Goal: Task Accomplishment & Management: Manage account settings

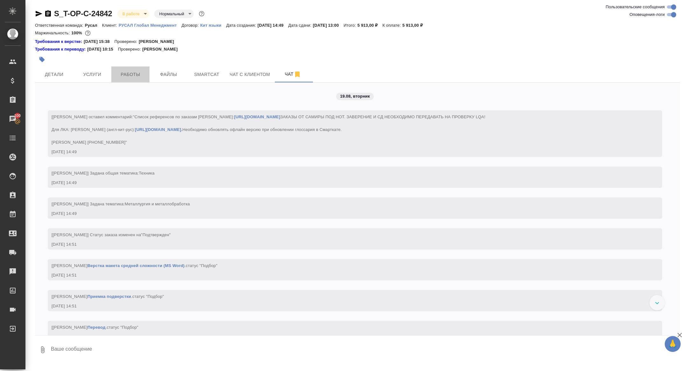
click at [129, 77] on span "Работы" at bounding box center [130, 75] width 31 height 8
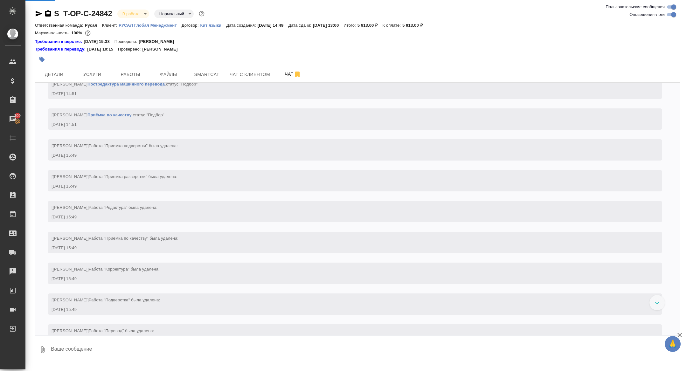
scroll to position [592, 0]
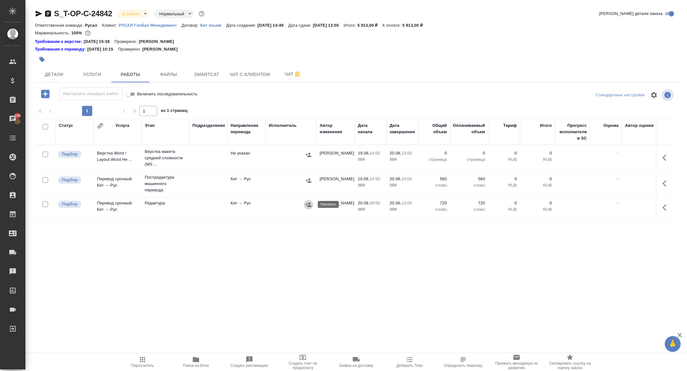
click at [311, 207] on icon "button" at bounding box center [308, 205] width 6 height 6
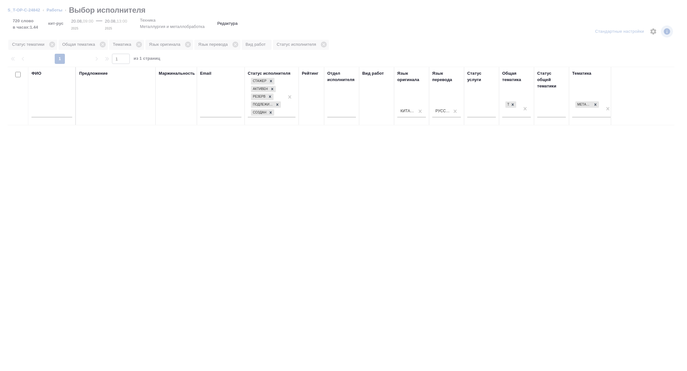
click at [35, 115] on input "text" at bounding box center [51, 113] width 41 height 8
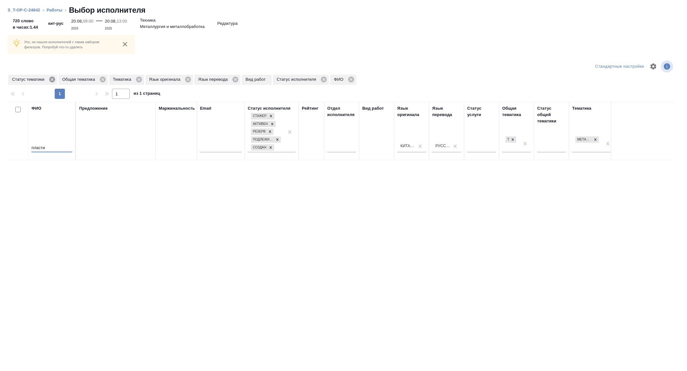
type input "пласти"
click at [53, 79] on icon at bounding box center [52, 79] width 7 height 7
click at [87, 80] on icon at bounding box center [89, 80] width 6 height 6
click at [54, 79] on icon at bounding box center [52, 79] width 7 height 7
click at [54, 80] on icon at bounding box center [51, 80] width 6 height 6
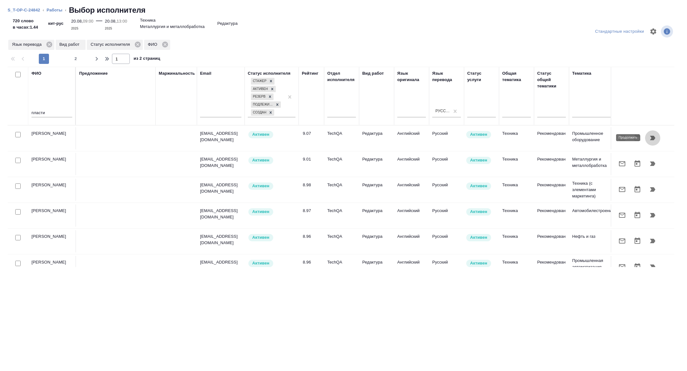
click at [653, 139] on icon "button" at bounding box center [652, 138] width 5 height 4
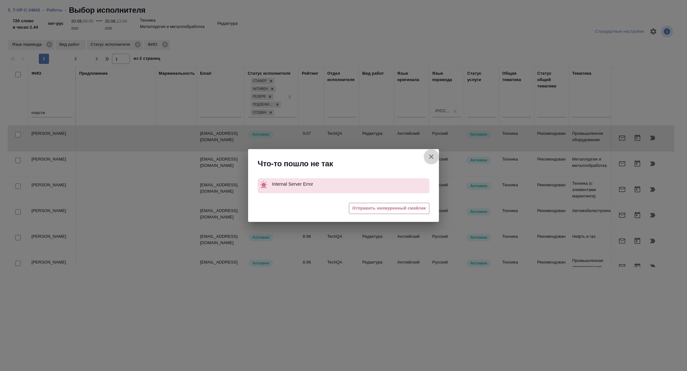
click at [433, 157] on icon "button" at bounding box center [432, 157] width 8 height 8
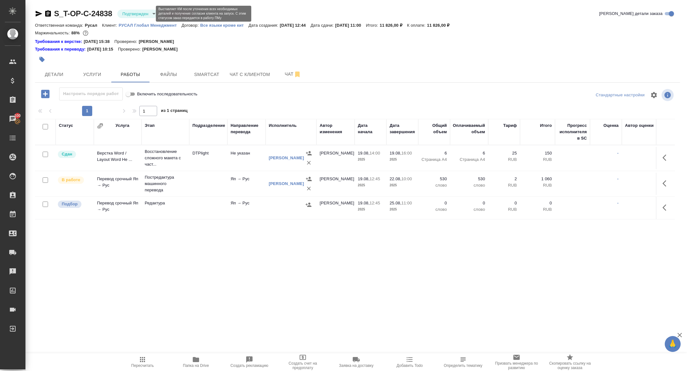
click at [138, 10] on body "🙏 .cls-1 fill:#fff; AWATERA Zhuravleva Alexandra Клиенты Спецификации Заказы 10…" at bounding box center [343, 185] width 687 height 371
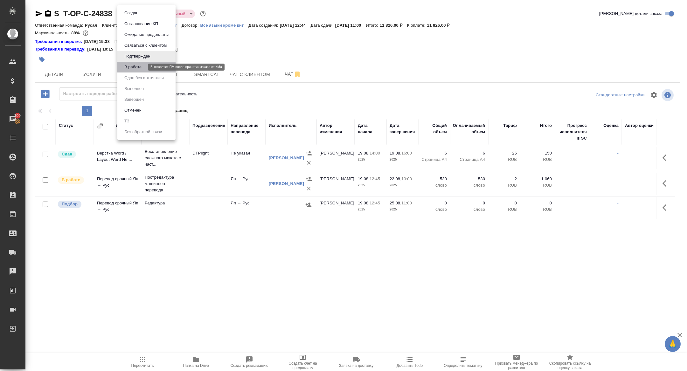
click at [129, 68] on button "В работе" at bounding box center [132, 67] width 21 height 7
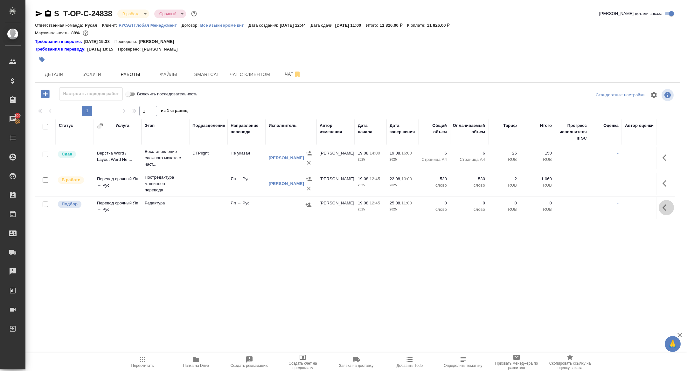
click at [666, 203] on button "button" at bounding box center [666, 207] width 15 height 15
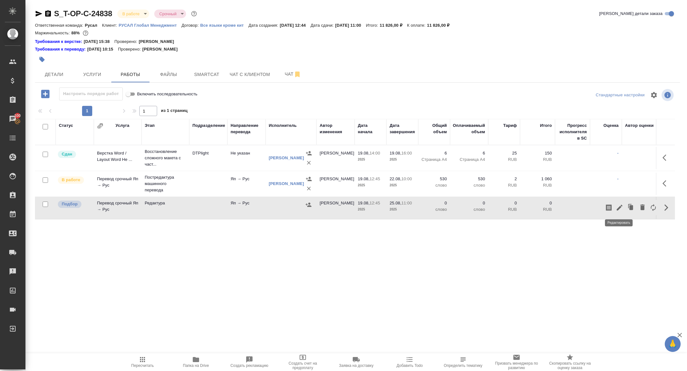
click at [624, 209] on button "button" at bounding box center [619, 207] width 11 height 15
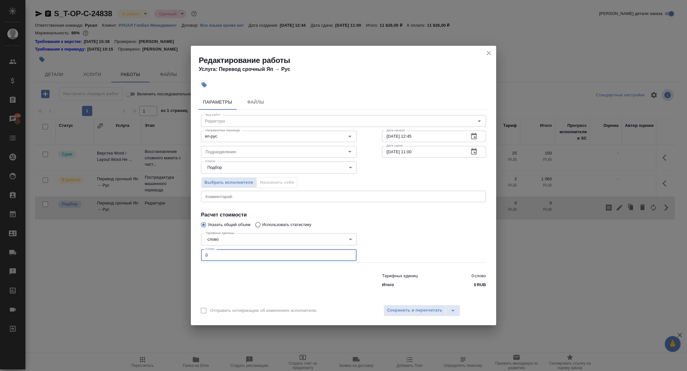
drag, startPoint x: 211, startPoint y: 258, endPoint x: 169, endPoint y: 240, distance: 45.5
click at [169, 240] on div "Редактирование работы Услуга: Перевод срочный Яп → Рус Параметры Файлы Вид рабо…" at bounding box center [343, 185] width 687 height 371
type input "1000"
click at [474, 136] on icon "button" at bounding box center [474, 137] width 8 height 8
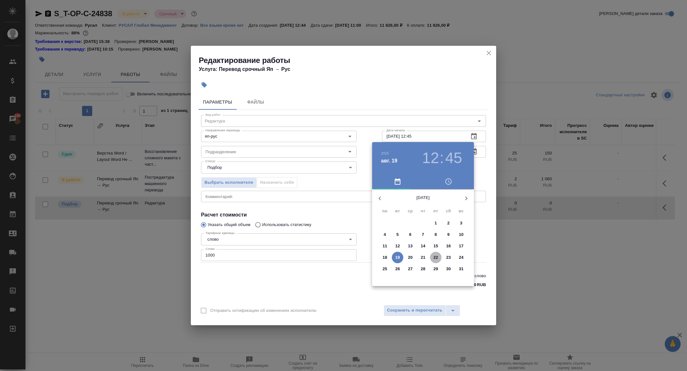
click at [440, 259] on span "22" at bounding box center [435, 258] width 11 height 6
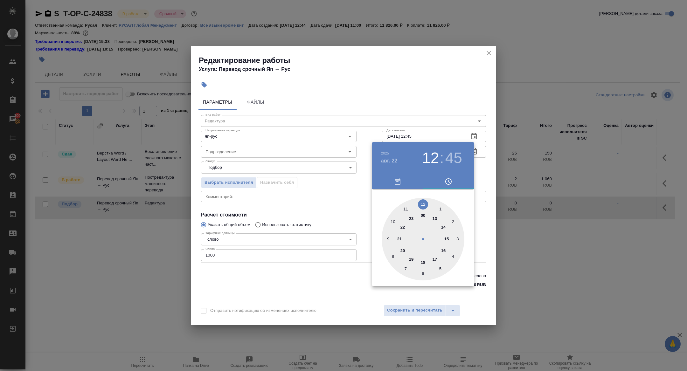
click at [453, 155] on h3 "45" at bounding box center [453, 158] width 17 height 18
click at [423, 202] on div at bounding box center [423, 239] width 83 height 83
type input "22.08.2025 12:00"
click at [283, 187] on div at bounding box center [343, 185] width 687 height 371
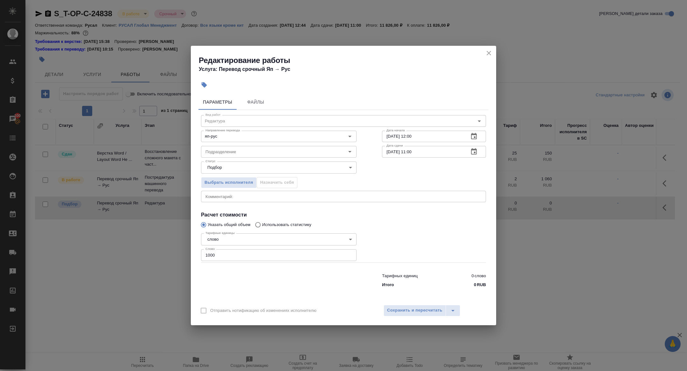
click at [476, 155] on icon "button" at bounding box center [474, 151] width 6 height 6
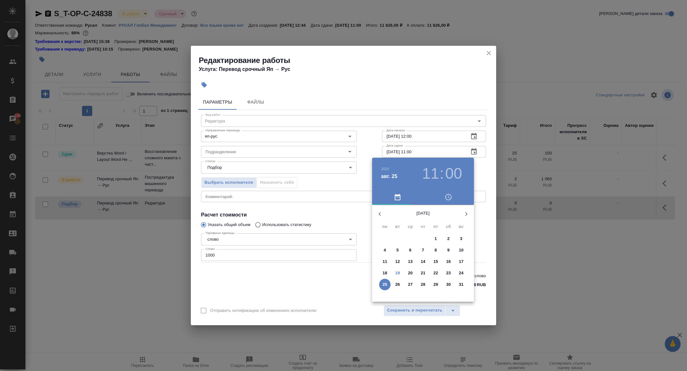
click at [427, 173] on h3 "11" at bounding box center [430, 174] width 17 height 18
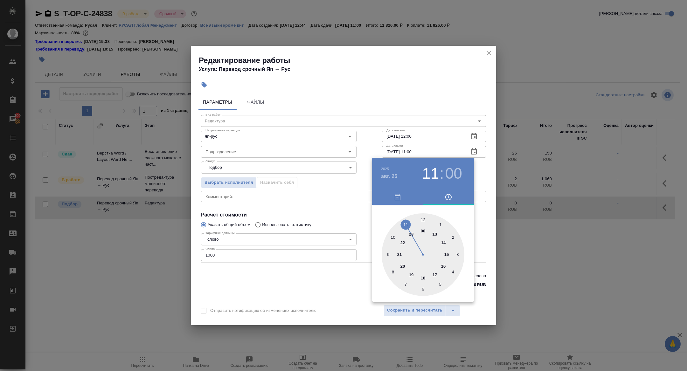
type input "25.08.2025 09:00"
click at [386, 253] on div at bounding box center [423, 254] width 83 height 83
click at [280, 206] on div at bounding box center [343, 185] width 687 height 371
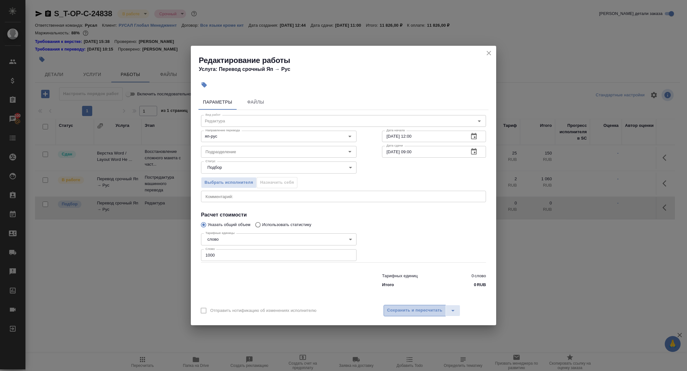
click at [414, 309] on span "Сохранить и пересчитать" at bounding box center [414, 310] width 55 height 7
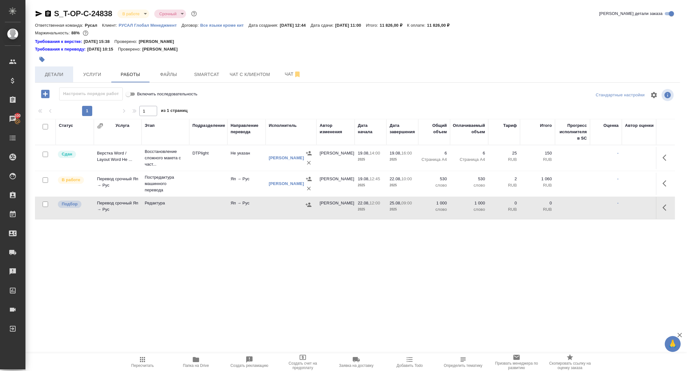
click at [58, 69] on button "Детали" at bounding box center [54, 74] width 38 height 16
select select "RU"
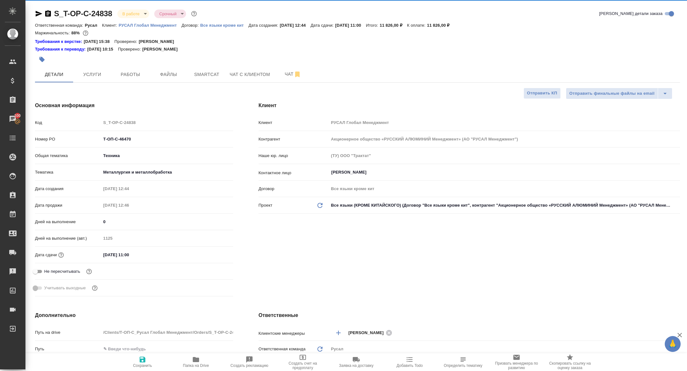
type textarea "x"
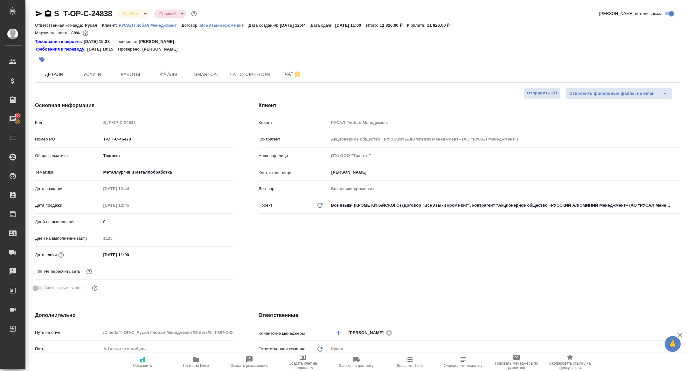
type textarea "x"
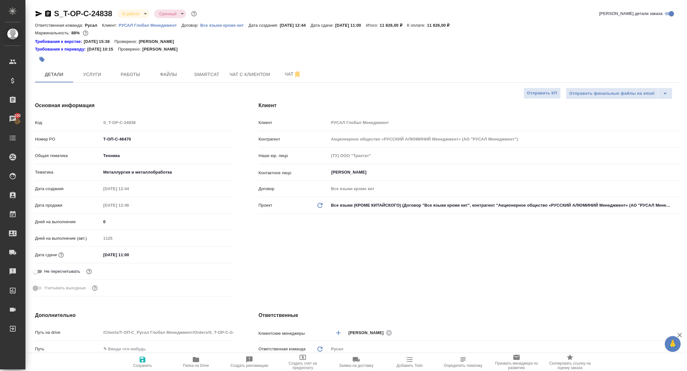
type textarea "x"
click at [132, 66] on div at bounding box center [250, 59] width 430 height 14
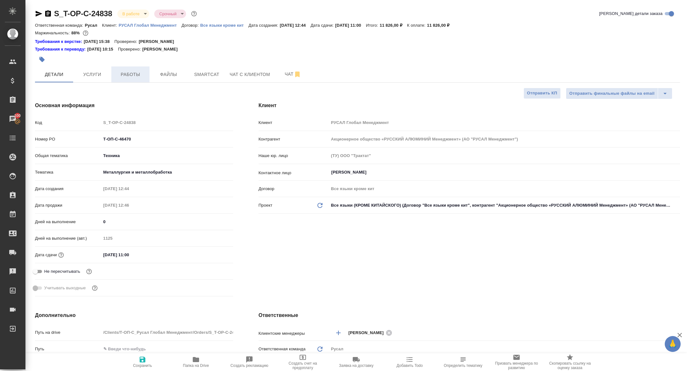
click at [133, 70] on button "Работы" at bounding box center [130, 74] width 38 height 16
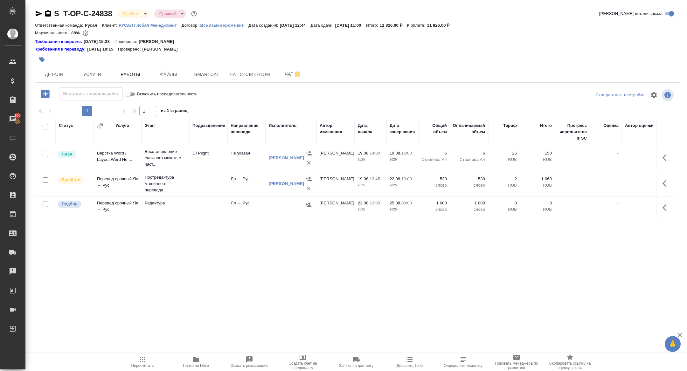
click at [113, 169] on td "Перевод срочный Яп → Рус" at bounding box center [118, 158] width 48 height 22
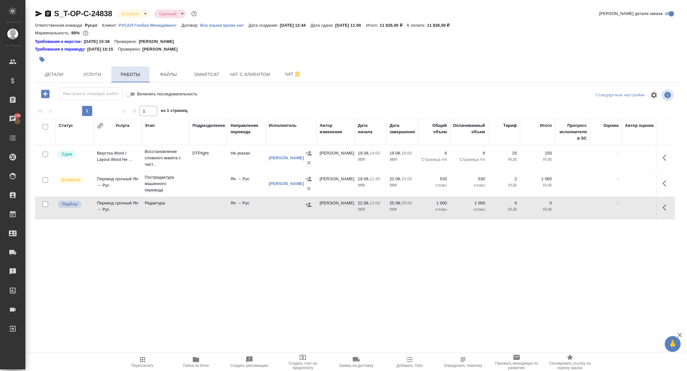
click at [120, 72] on span "Работы" at bounding box center [130, 75] width 31 height 8
click at [307, 203] on icon "button" at bounding box center [308, 205] width 6 height 6
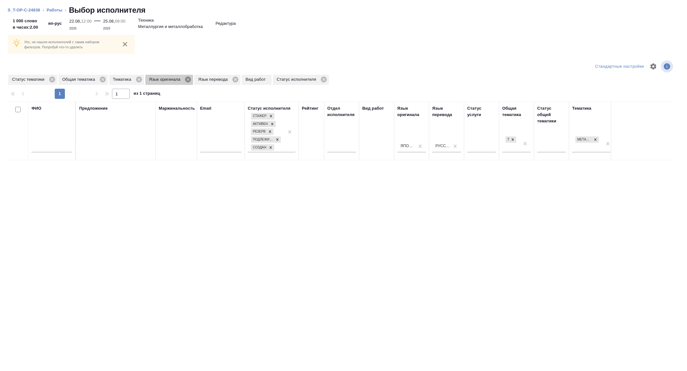
click at [192, 79] on icon at bounding box center [188, 79] width 7 height 7
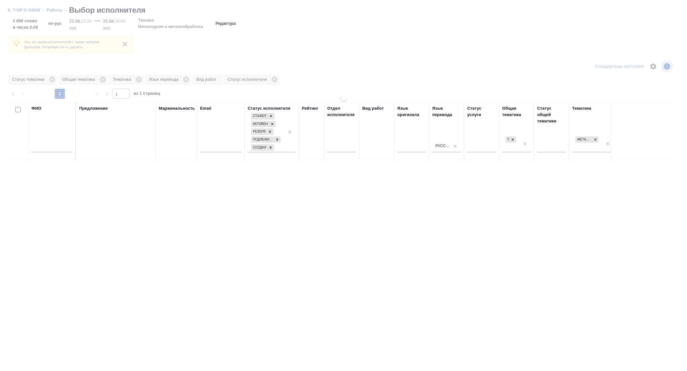
click at [52, 147] on input "text" at bounding box center [51, 148] width 41 height 8
type input "f"
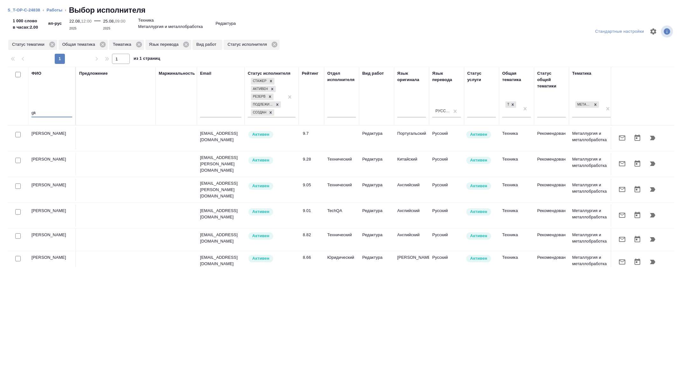
type input "g"
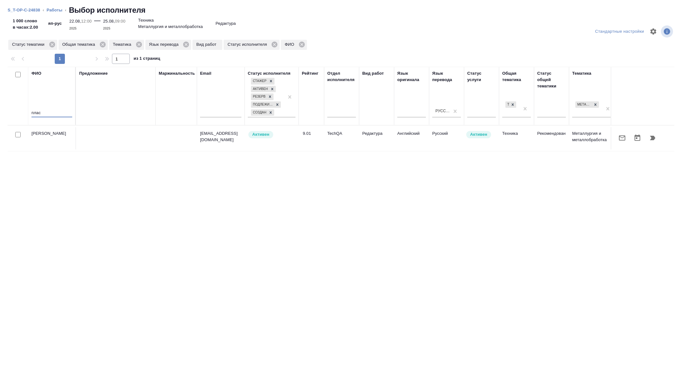
type input "плас"
click at [652, 139] on icon "button" at bounding box center [652, 138] width 5 height 4
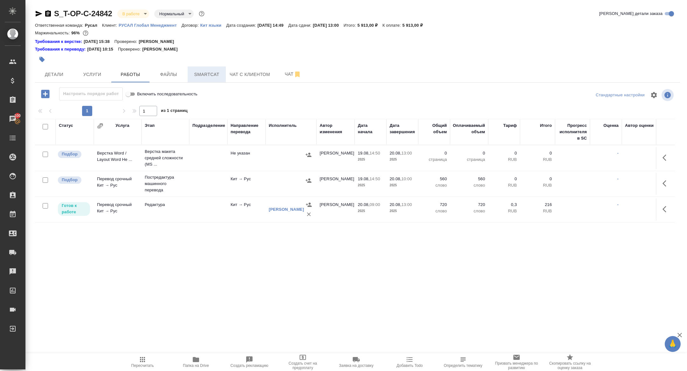
click at [211, 69] on button "Smartcat" at bounding box center [207, 74] width 38 height 16
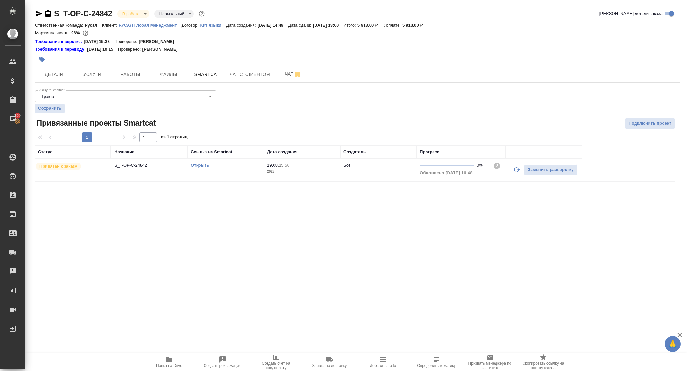
click at [195, 169] on td "Открыть" at bounding box center [226, 170] width 76 height 22
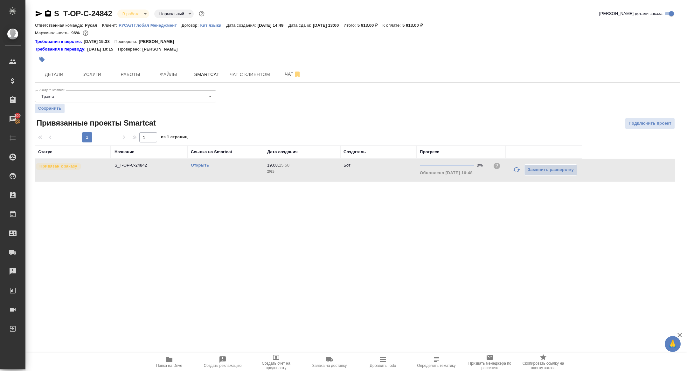
click at [196, 160] on td "Открыть" at bounding box center [226, 170] width 76 height 22
click at [200, 168] on div "Открыть" at bounding box center [226, 165] width 70 height 6
click at [199, 167] on div "Открыть" at bounding box center [226, 165] width 70 height 6
click at [194, 164] on link "Открыть" at bounding box center [200, 165] width 18 height 5
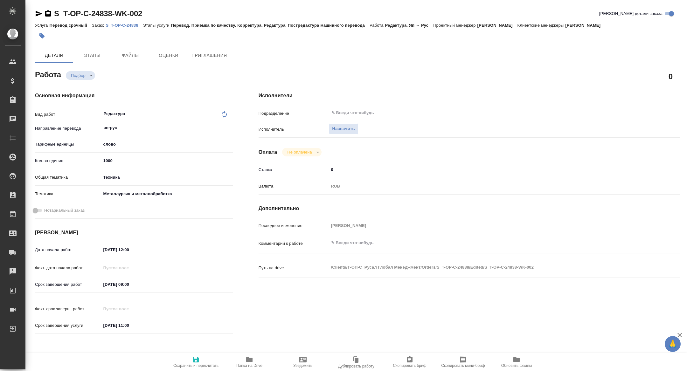
type textarea "x"
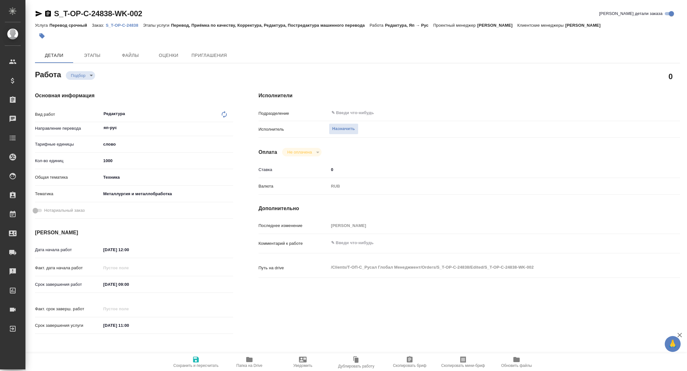
type textarea "x"
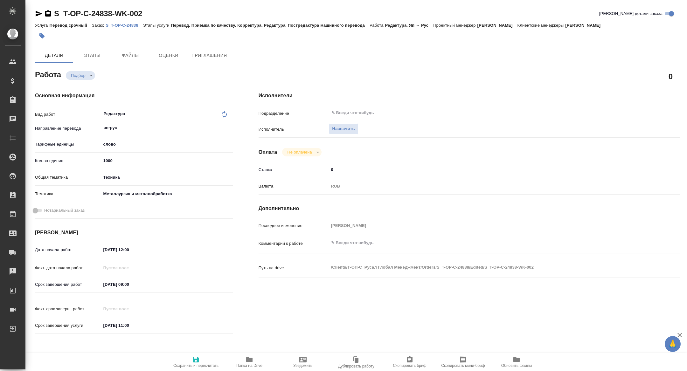
type textarea "x"
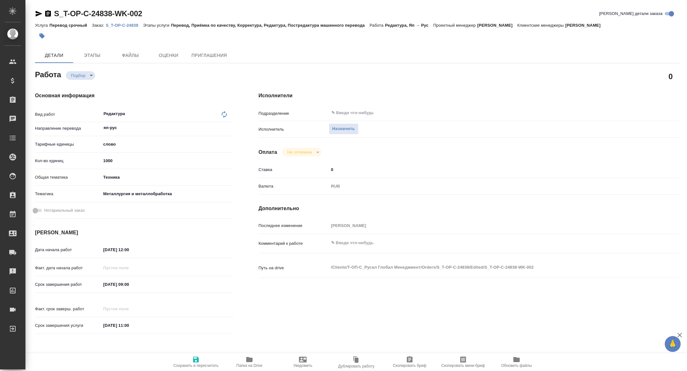
type textarea "x"
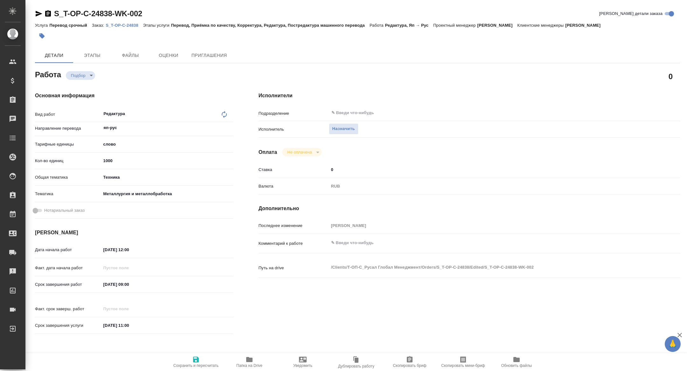
type textarea "x"
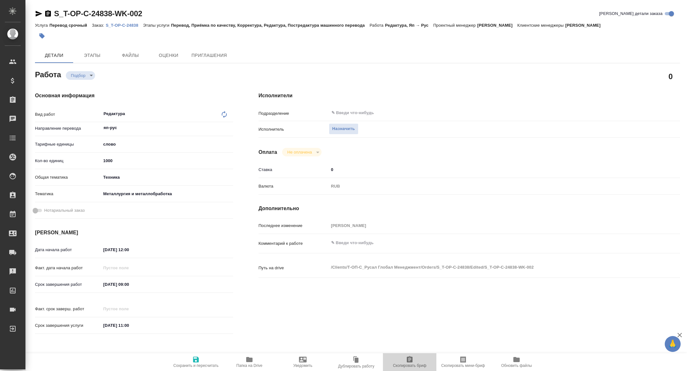
click at [417, 364] on span "Скопировать бриф" at bounding box center [409, 366] width 33 height 4
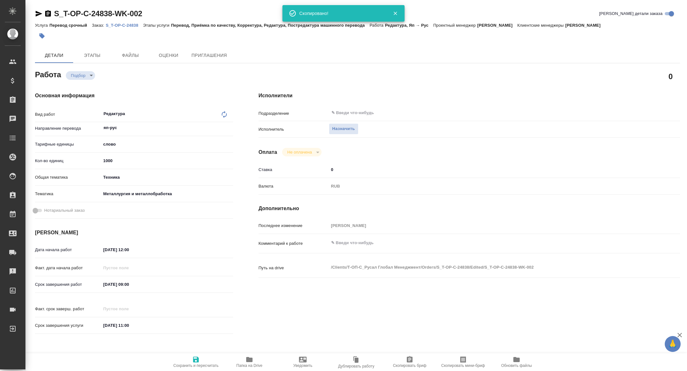
type textarea "x"
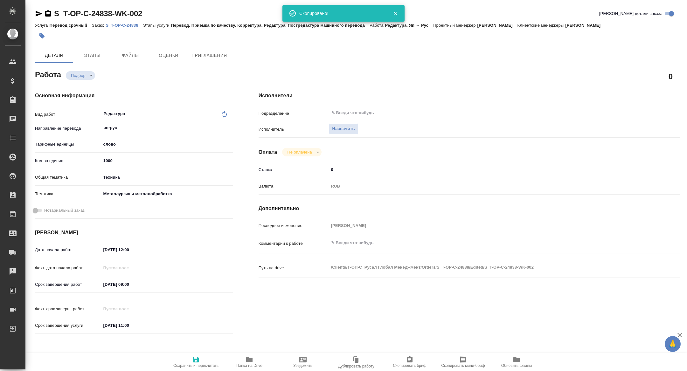
type textarea "x"
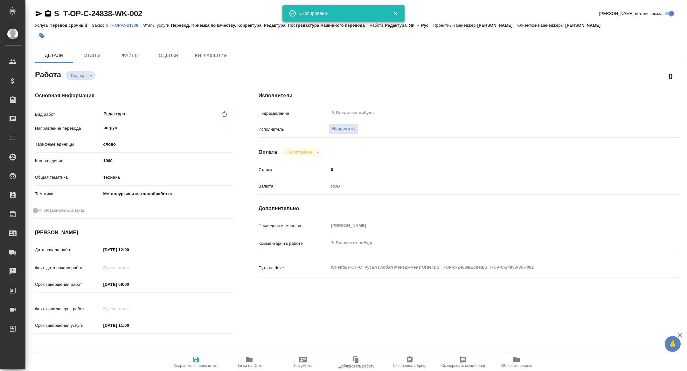
type textarea "x"
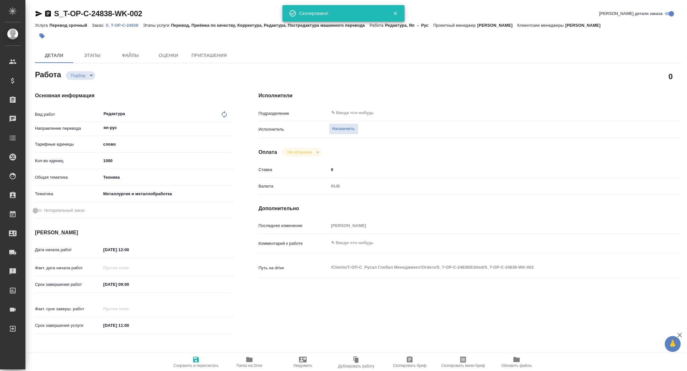
type textarea "x"
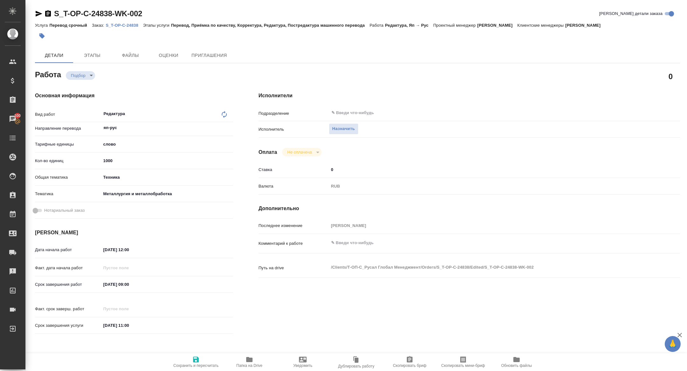
click at [456, 362] on span "Скопировать мини-бриф" at bounding box center [463, 362] width 46 height 12
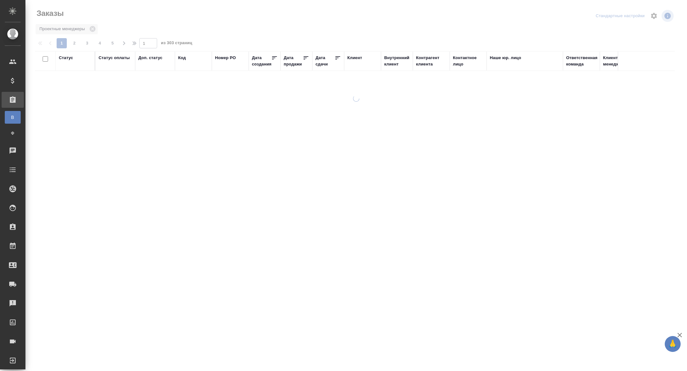
click at [322, 65] on div "Дата сдачи" at bounding box center [325, 61] width 19 height 13
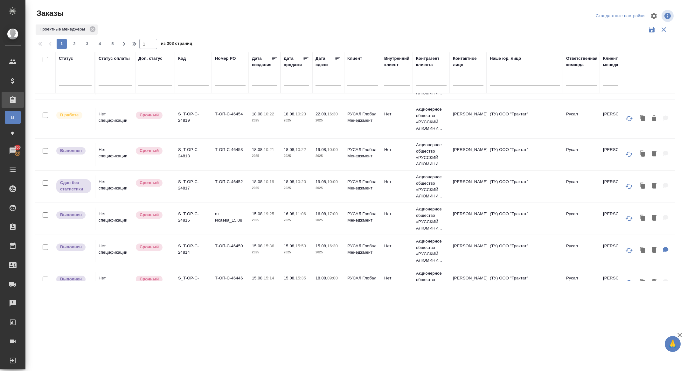
scroll to position [23, 0]
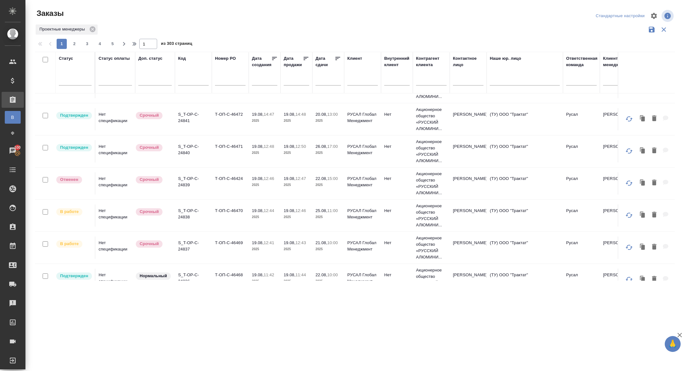
click at [334, 87] on div at bounding box center [328, 82] width 25 height 16
click at [329, 76] on input "text" at bounding box center [330, 80] width 22 height 9
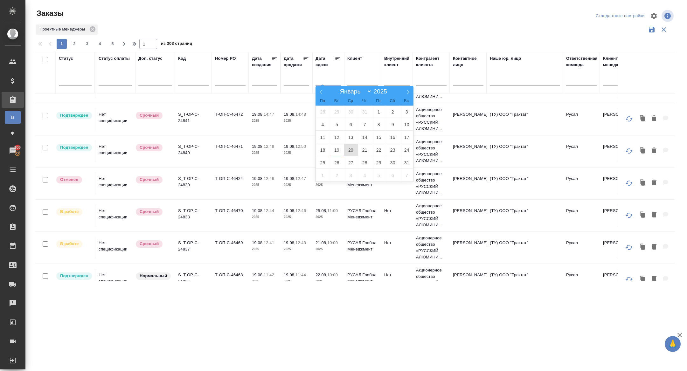
click at [348, 148] on span "20" at bounding box center [351, 150] width 14 height 12
type div "2025-08-19T21:00:00.000Z"
click at [361, 148] on span "21" at bounding box center [365, 150] width 14 height 12
click at [336, 56] on icon at bounding box center [338, 58] width 6 height 6
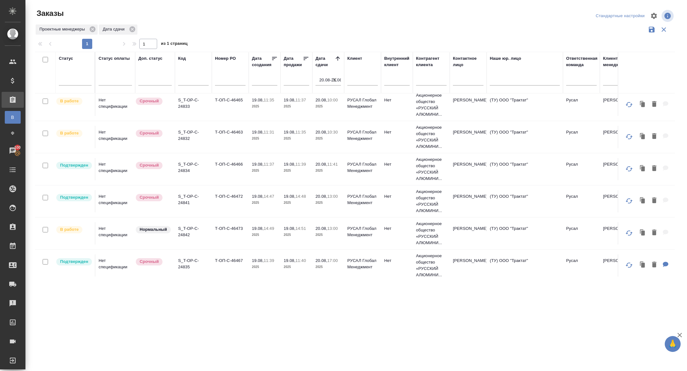
scroll to position [0, 0]
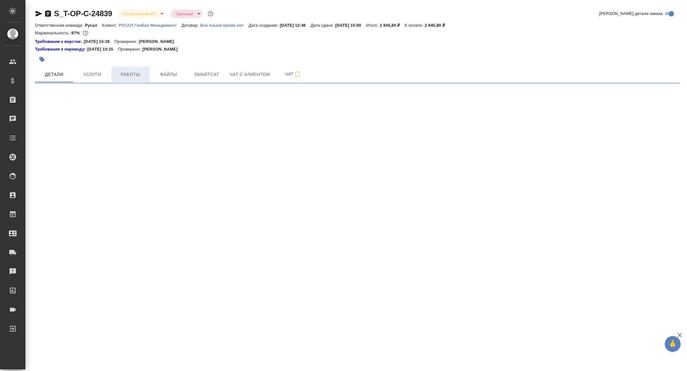
select select "RU"
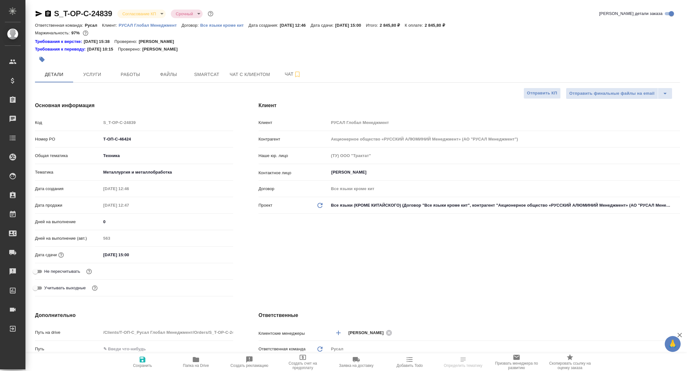
type textarea "x"
click at [137, 13] on body "🙏 .cls-1 fill:#fff; AWATERA [PERSON_NAME] Спецификации Заказы Чаты Todo Проекты…" at bounding box center [343, 185] width 687 height 371
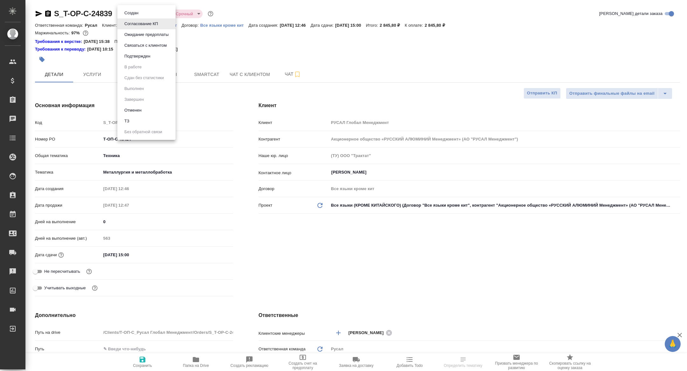
type textarea "x"
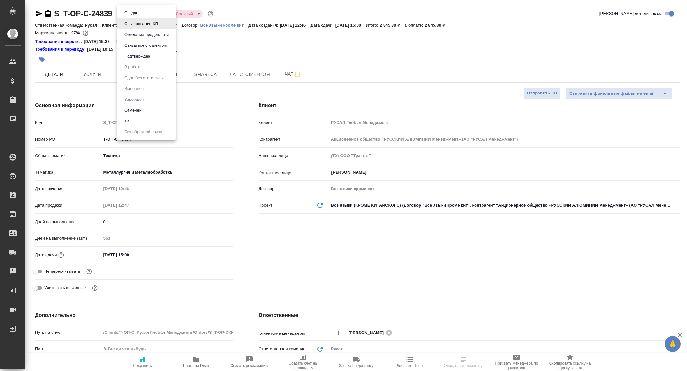
type textarea "x"
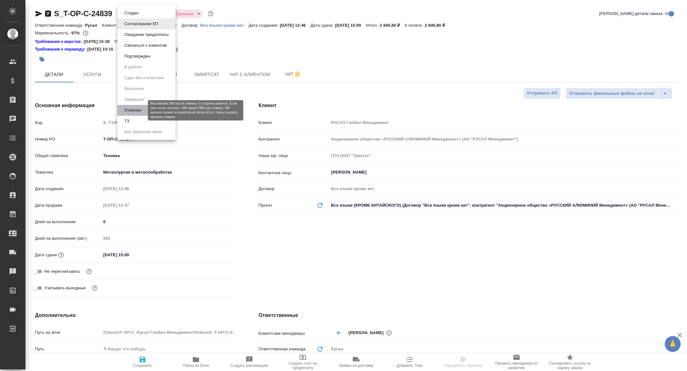
click at [142, 110] on button "Отменен" at bounding box center [132, 110] width 21 height 7
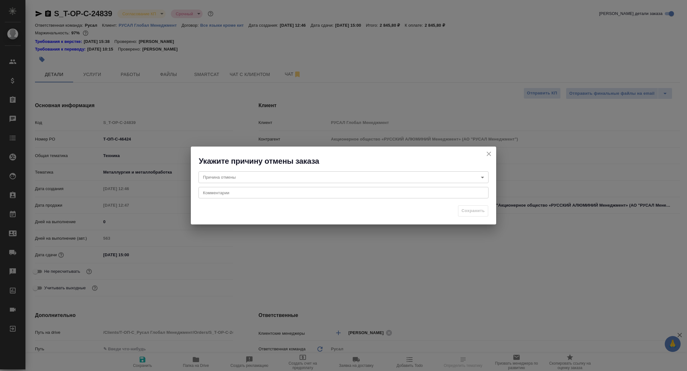
click at [443, 199] on div "Причина отмены ​ Причина отмены Комментарии x Комментарии" at bounding box center [343, 184] width 305 height 36
click at [413, 199] on div "Комментарии x Комментарии" at bounding box center [344, 192] width 290 height 11
click at [408, 196] on div "x Комментарии" at bounding box center [344, 192] width 290 height 11
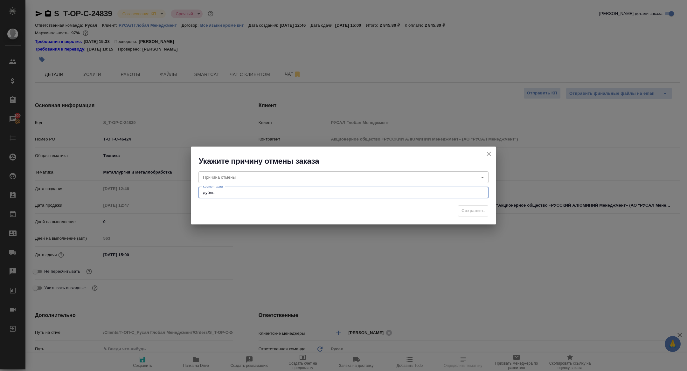
type textarea "дубль"
click at [478, 217] on div "Сохранить" at bounding box center [343, 213] width 305 height 22
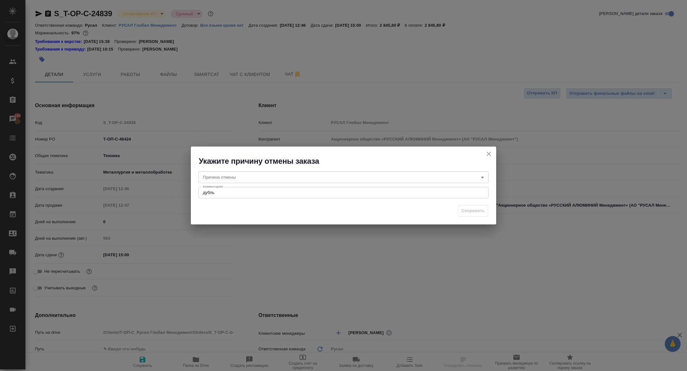
click at [433, 180] on body "🙏 .cls-1 fill:#fff; AWATERA Zhuravleva Alexandra Клиенты Спецификации Заказы 10…" at bounding box center [343, 185] width 687 height 371
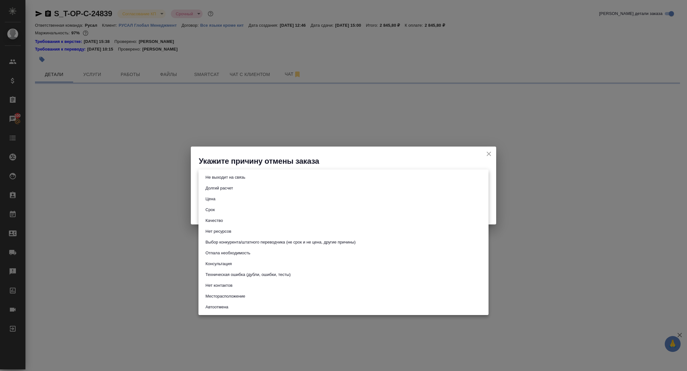
select select "RU"
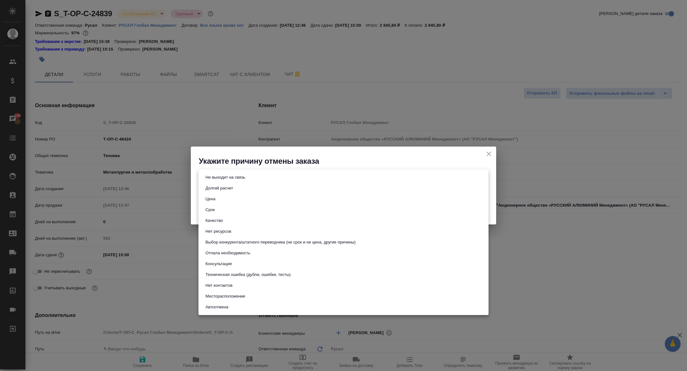
type textarea "x"
click at [244, 253] on button "Отпала необходимость" at bounding box center [228, 253] width 49 height 7
type input "noNeed"
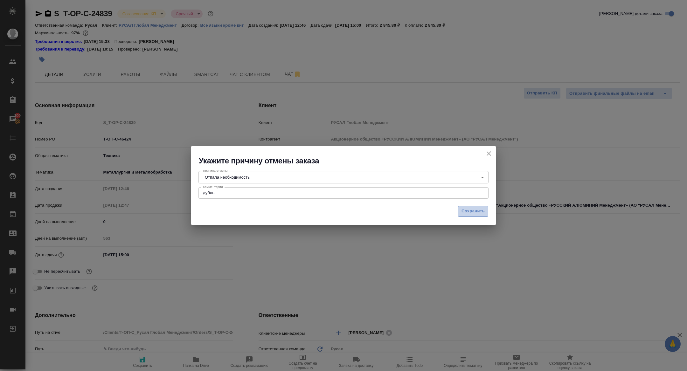
click at [469, 209] on span "Сохранить" at bounding box center [473, 211] width 23 height 7
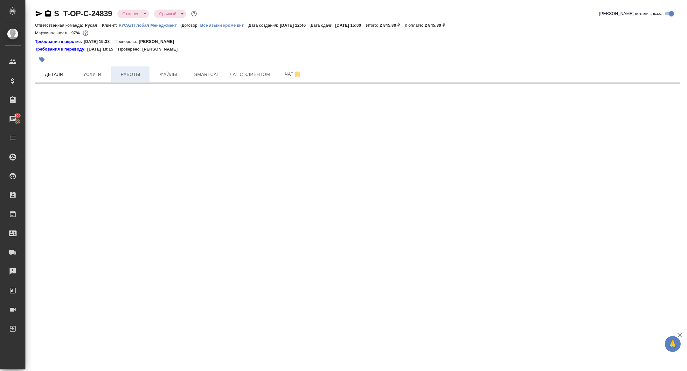
select select "RU"
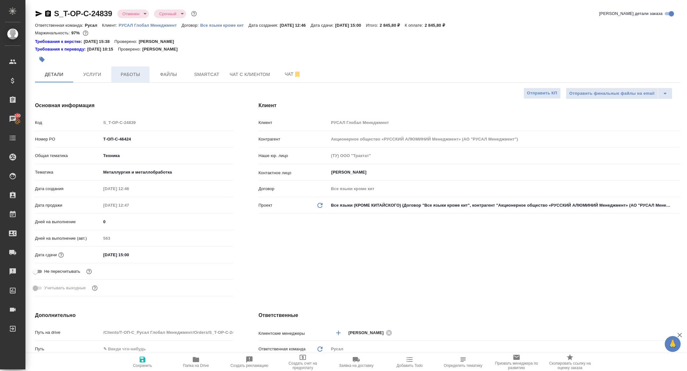
type textarea "x"
click at [123, 75] on span "Работы" at bounding box center [130, 75] width 31 height 8
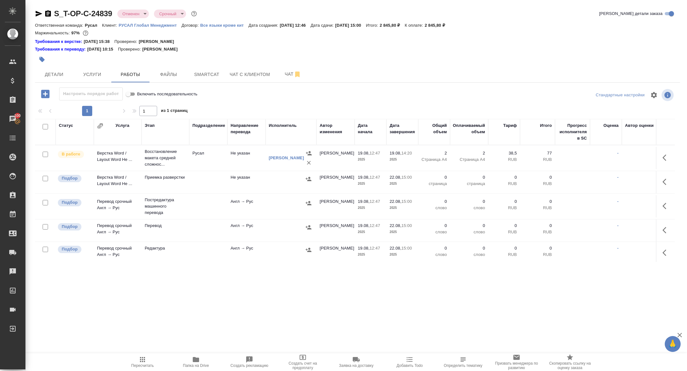
click at [44, 125] on input "checkbox" at bounding box center [45, 126] width 5 height 5
checkbox input "true"
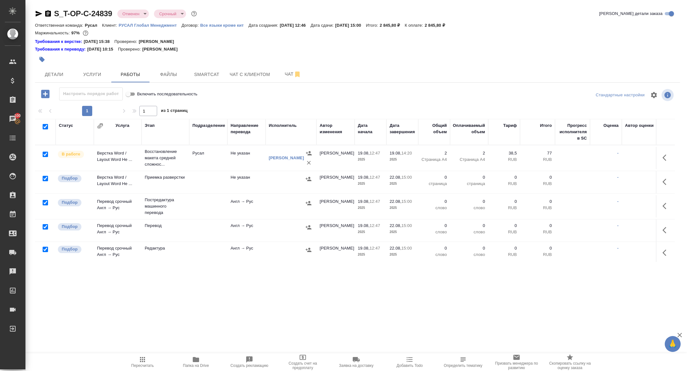
checkbox input "true"
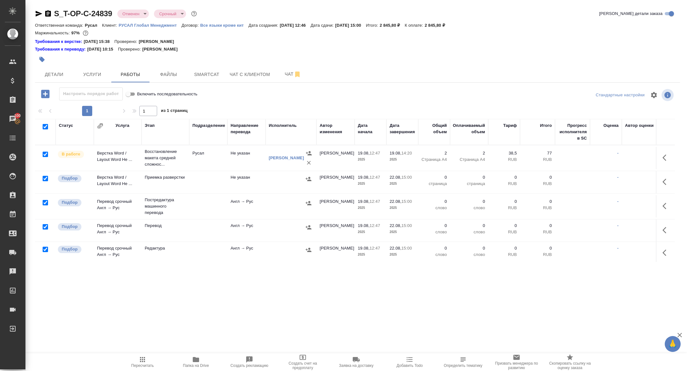
checkbox input "true"
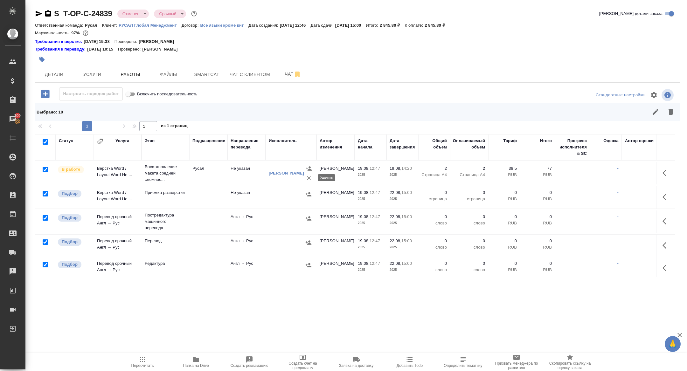
click at [310, 178] on icon "button" at bounding box center [309, 178] width 6 height 6
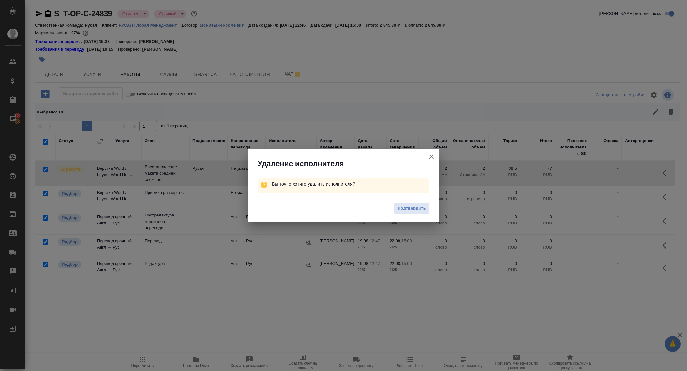
click at [405, 200] on div "Подтвердить" at bounding box center [343, 209] width 191 height 25
click at [406, 206] on span "Подтвердить" at bounding box center [412, 208] width 28 height 7
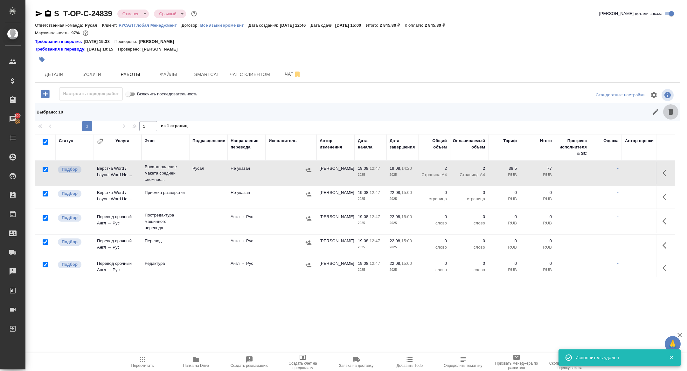
click at [672, 111] on icon "button" at bounding box center [671, 112] width 4 height 6
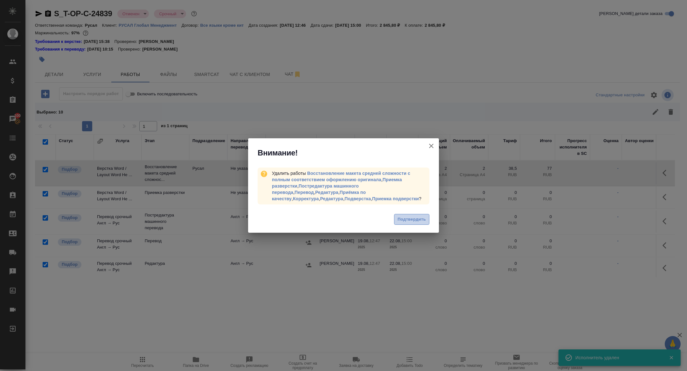
click at [406, 220] on span "Подтвердить" at bounding box center [412, 219] width 28 height 7
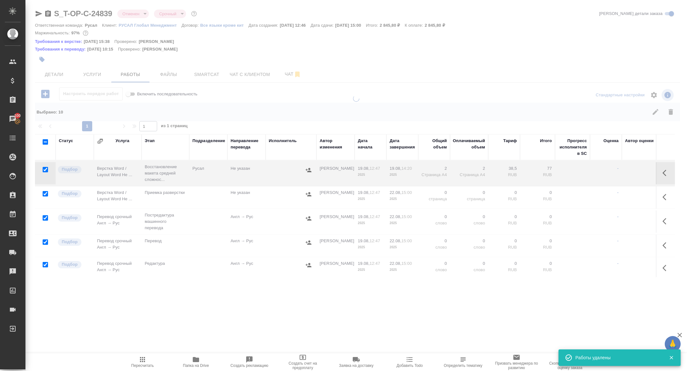
checkbox input "false"
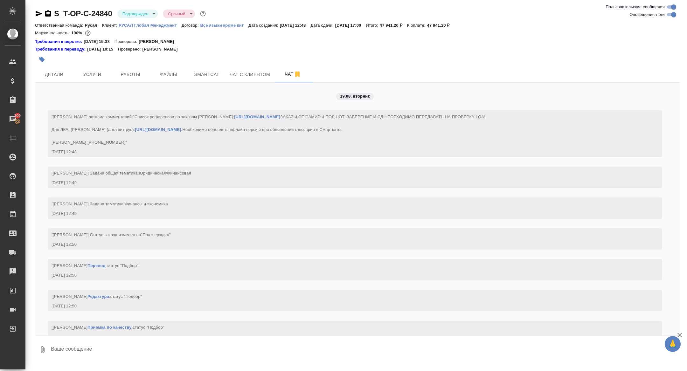
scroll to position [700, 0]
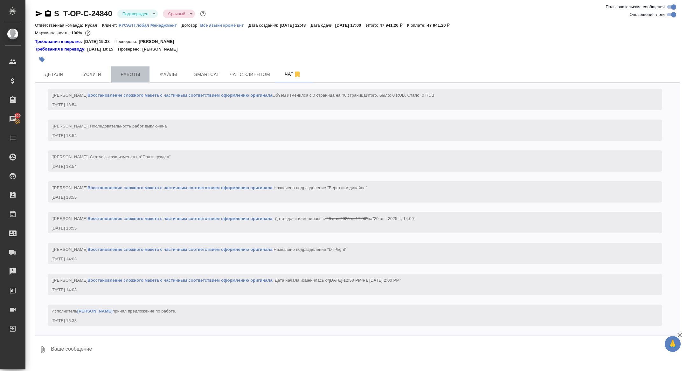
click at [132, 70] on button "Работы" at bounding box center [130, 74] width 38 height 16
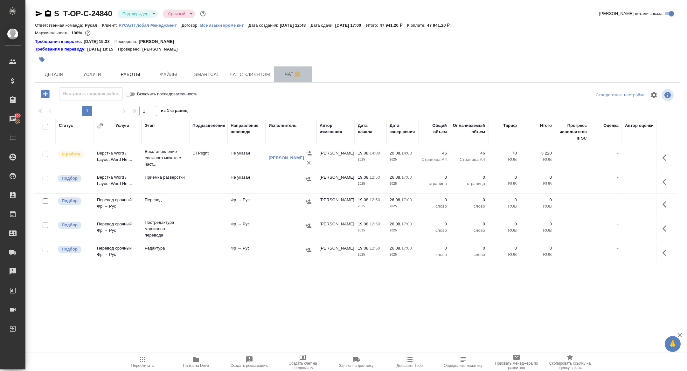
click at [287, 75] on span "Чат" at bounding box center [293, 74] width 31 height 8
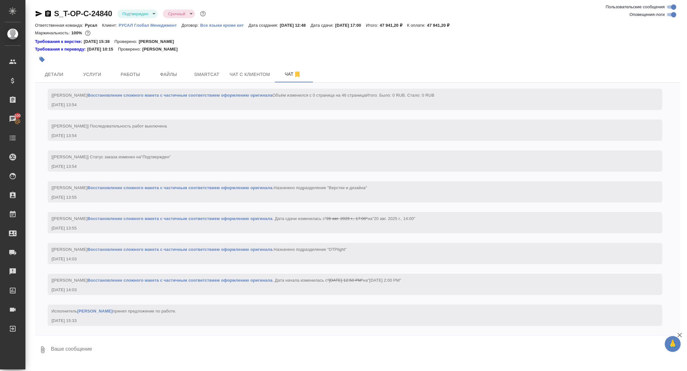
scroll to position [700, 0]
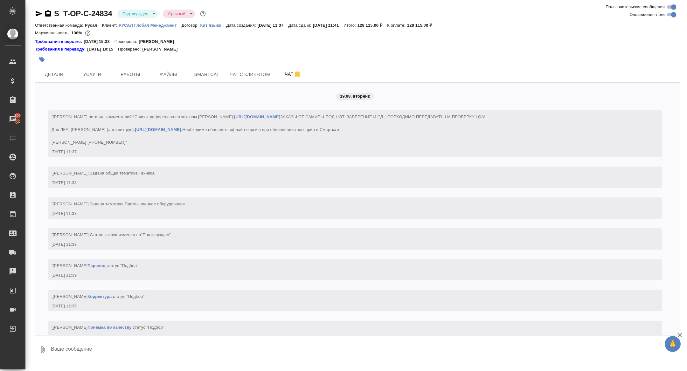
scroll to position [1091, 0]
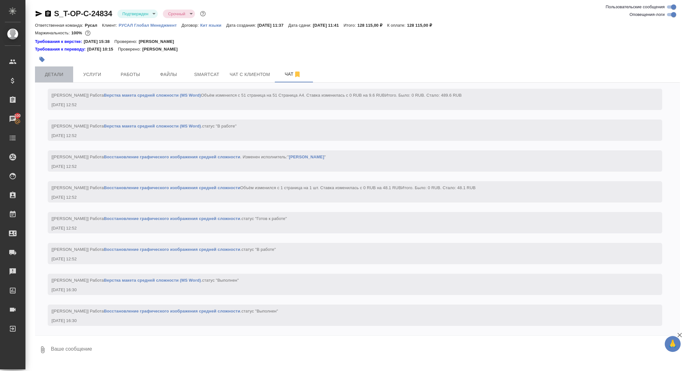
click at [57, 71] on span "Детали" at bounding box center [54, 75] width 31 height 8
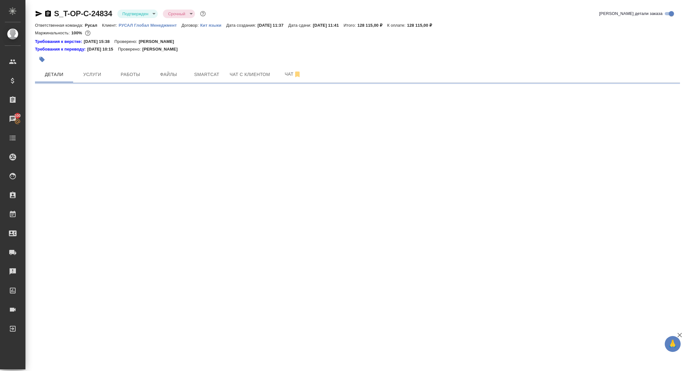
select select "RU"
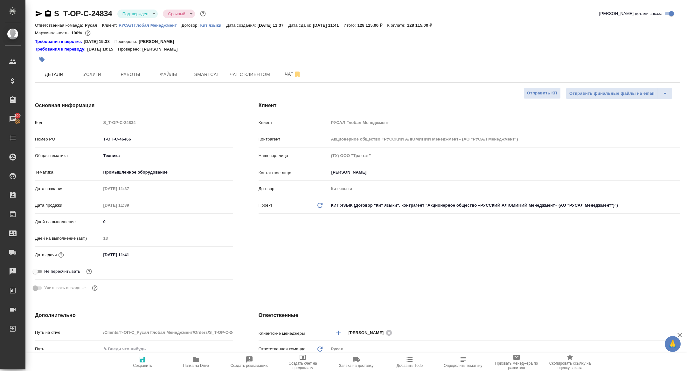
type textarea "x"
click at [196, 362] on icon "button" at bounding box center [196, 359] width 6 height 5
type textarea "x"
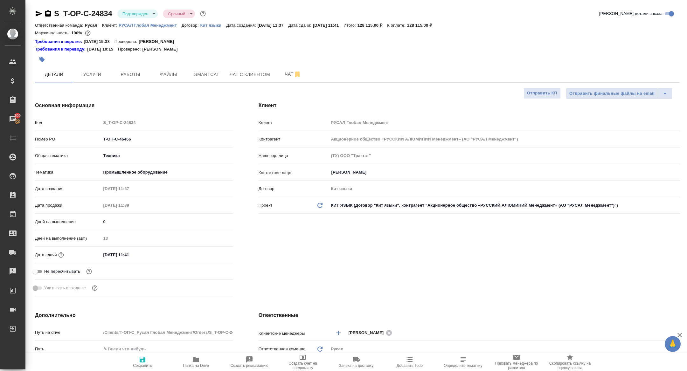
type textarea "x"
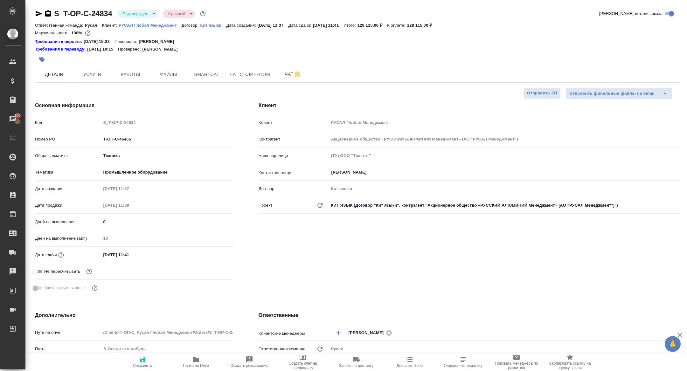
type textarea "x"
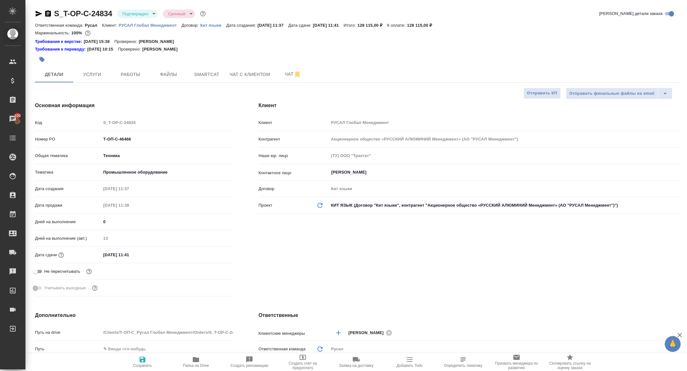
type textarea "x"
click at [51, 13] on icon "button" at bounding box center [48, 14] width 8 height 8
type textarea "x"
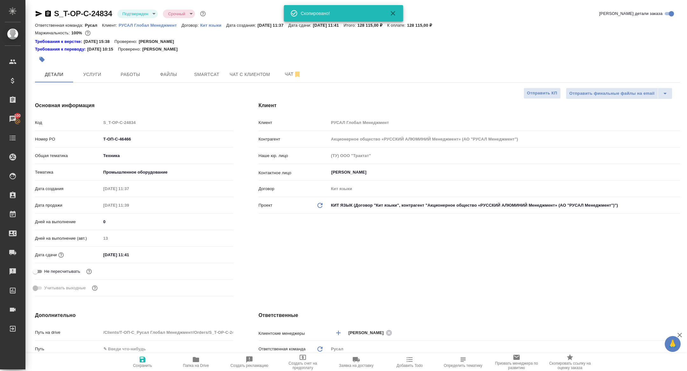
type textarea "x"
click at [226, 73] on button "Чат с клиентом" at bounding box center [250, 74] width 48 height 16
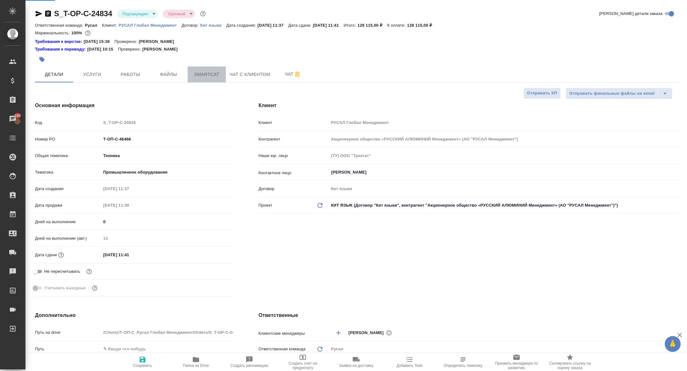
click at [204, 73] on span "Smartcat" at bounding box center [207, 75] width 31 height 8
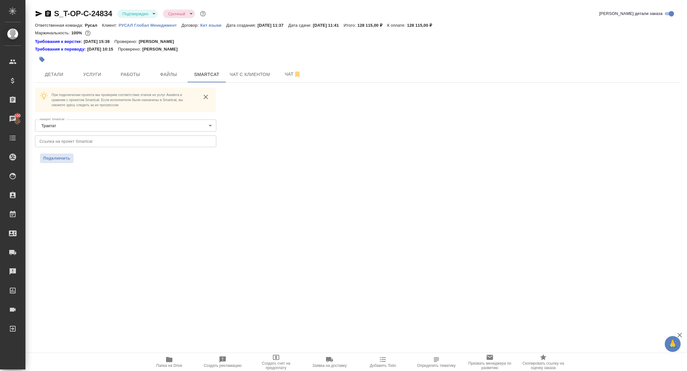
click at [48, 15] on icon "button" at bounding box center [48, 13] width 6 height 6
click at [110, 145] on input "text" at bounding box center [125, 141] width 181 height 11
click at [42, 164] on div "S_T-OP-C-24834 Подтвержден confirmed Срочный urgent Кратко детали заказа Ответс…" at bounding box center [357, 89] width 652 height 179
click at [47, 159] on span "Подключить" at bounding box center [56, 158] width 27 height 6
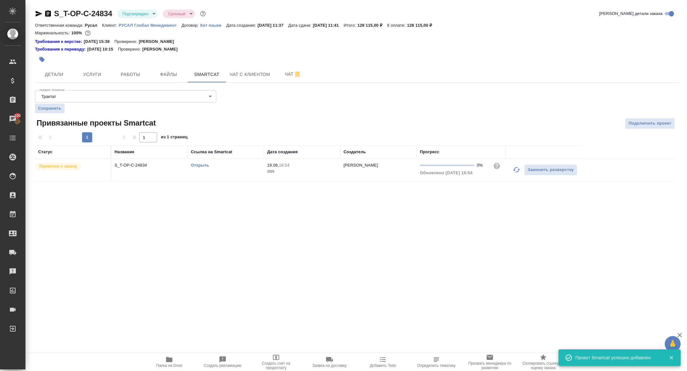
click at [289, 87] on div "S_T-OP-C-24834 Подтвержден confirmed Срочный urgent Кратко детали заказа Ответс…" at bounding box center [357, 99] width 652 height 198
click at [288, 77] on span "Чат" at bounding box center [293, 74] width 31 height 8
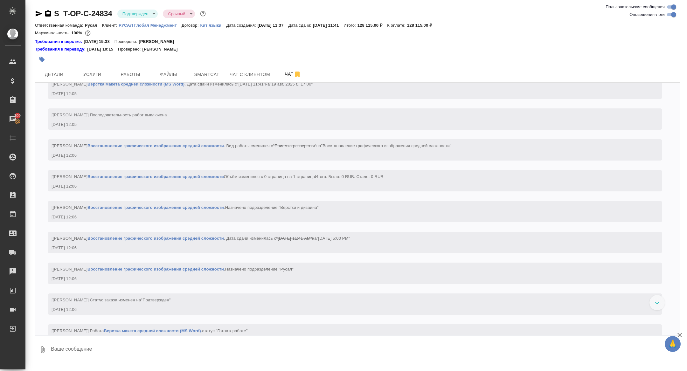
scroll to position [825, 0]
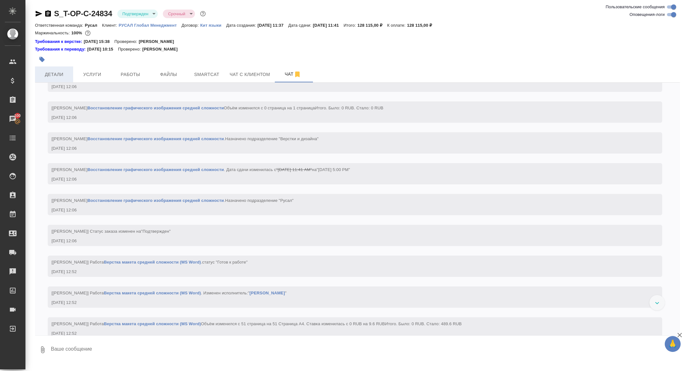
click at [57, 75] on span "Детали" at bounding box center [54, 75] width 31 height 8
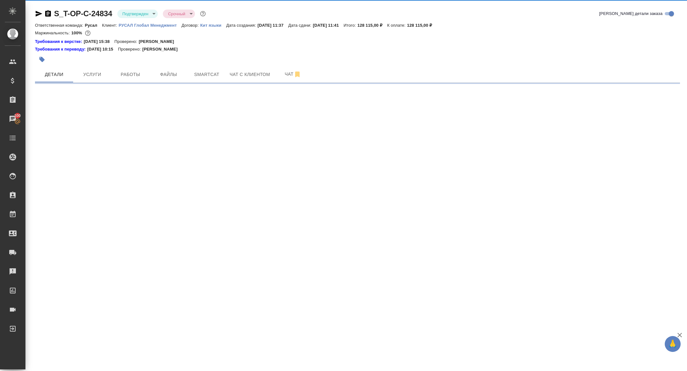
select select "RU"
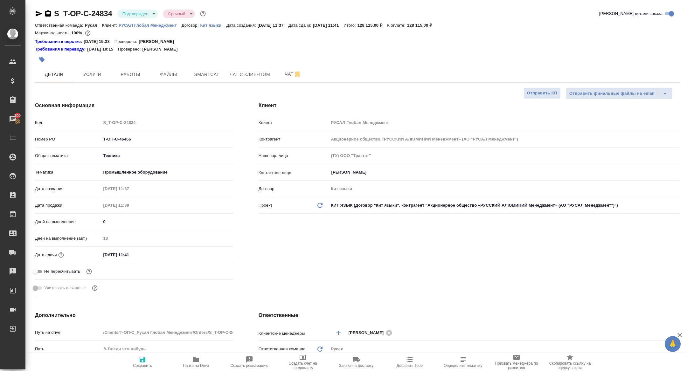
type textarea "x"
click at [195, 359] on icon "button" at bounding box center [196, 359] width 6 height 5
type textarea "x"
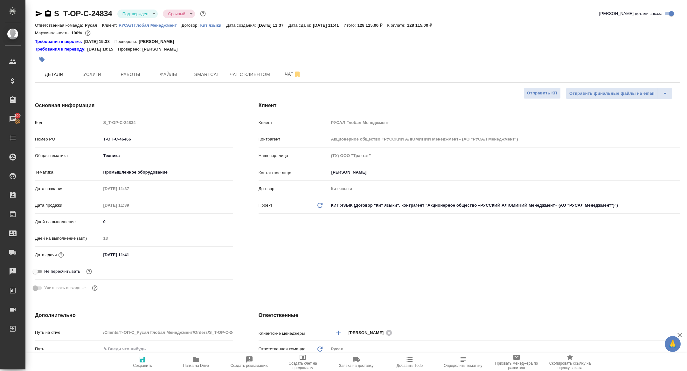
type textarea "x"
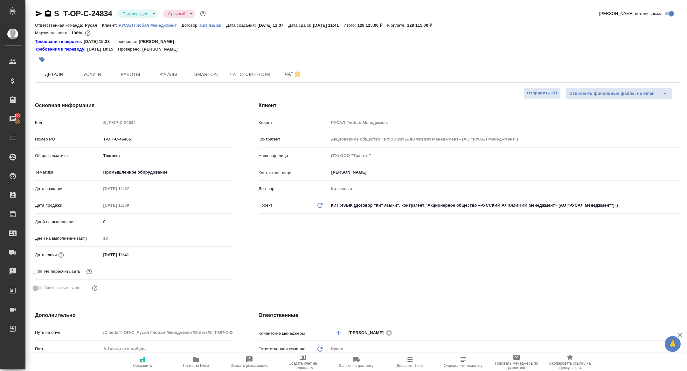
type textarea "x"
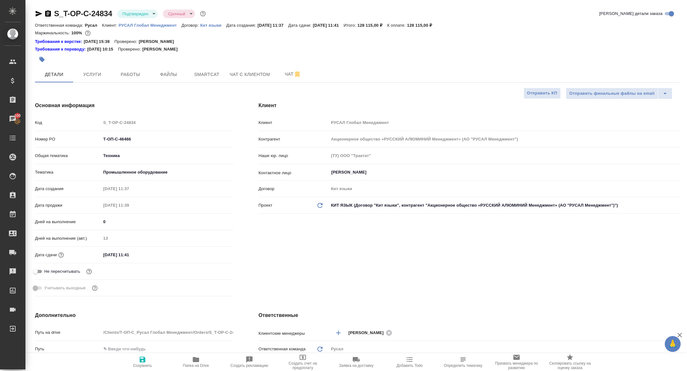
type textarea "x"
click at [297, 67] on button "Чат" at bounding box center [293, 74] width 38 height 16
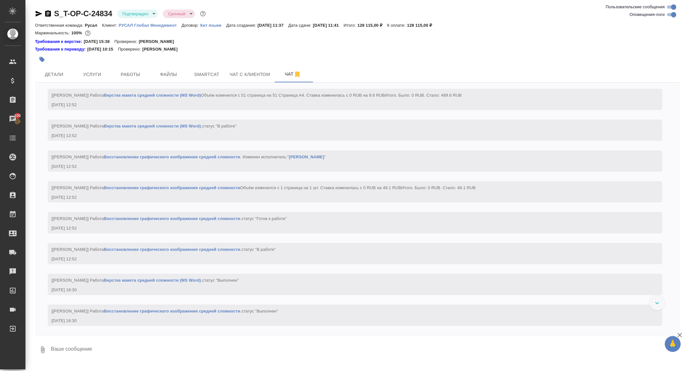
scroll to position [1091, 0]
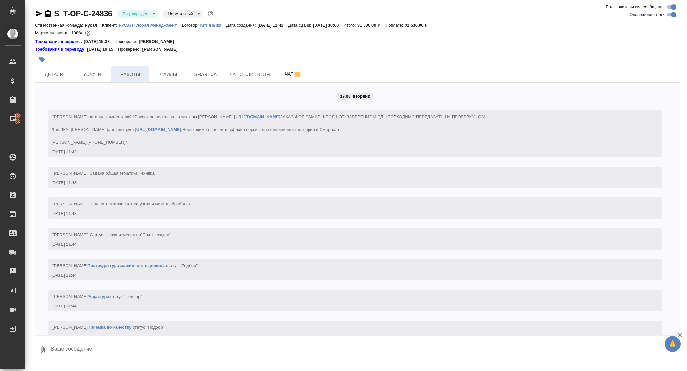
scroll to position [892, 0]
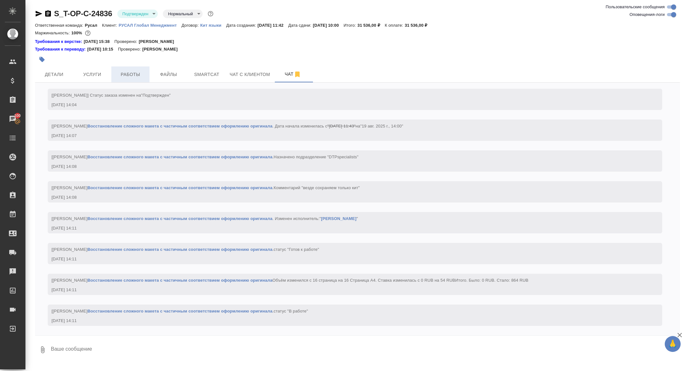
click at [126, 79] on button "Работы" at bounding box center [130, 74] width 38 height 16
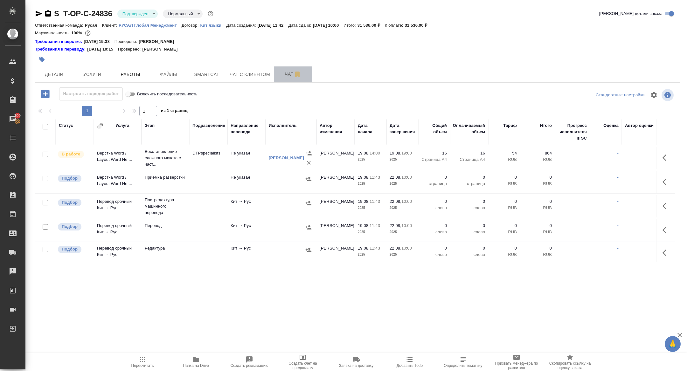
click at [288, 75] on span "Чат" at bounding box center [293, 74] width 31 height 8
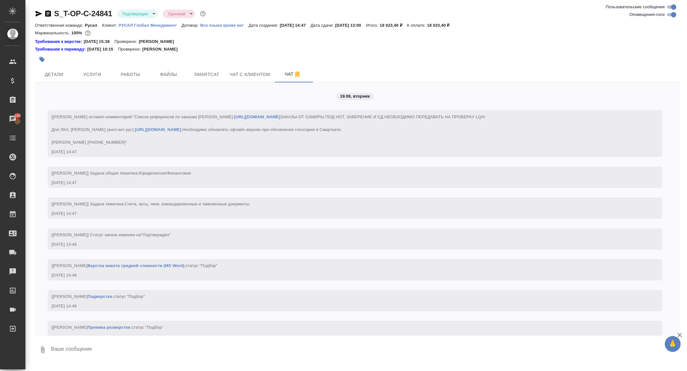
scroll to position [768, 0]
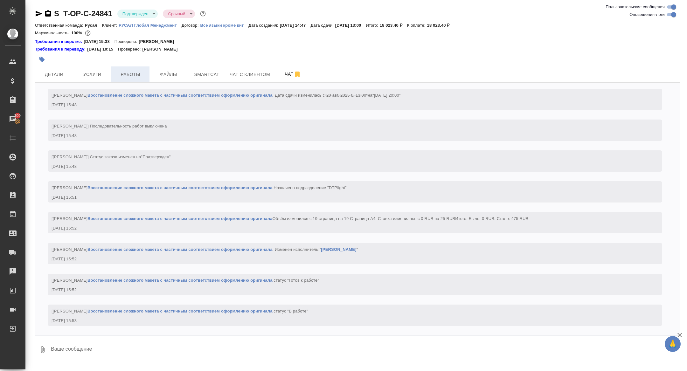
click at [133, 71] on span "Работы" at bounding box center [130, 75] width 31 height 8
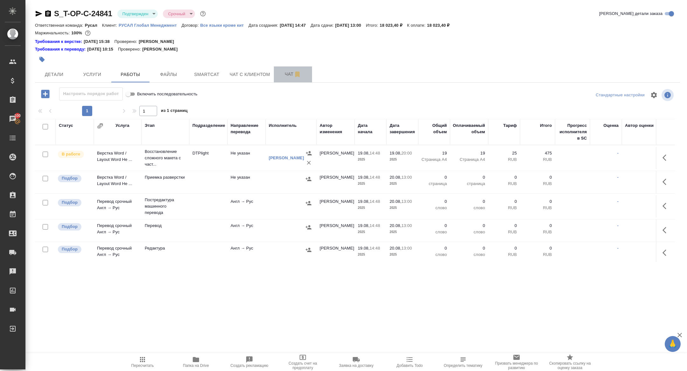
click at [288, 76] on span "Чат" at bounding box center [293, 74] width 31 height 8
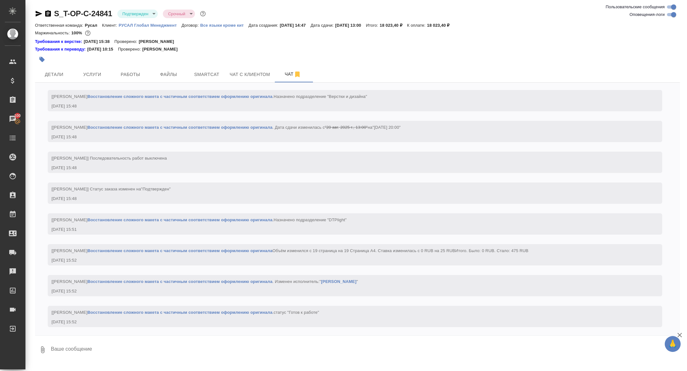
scroll to position [768, 0]
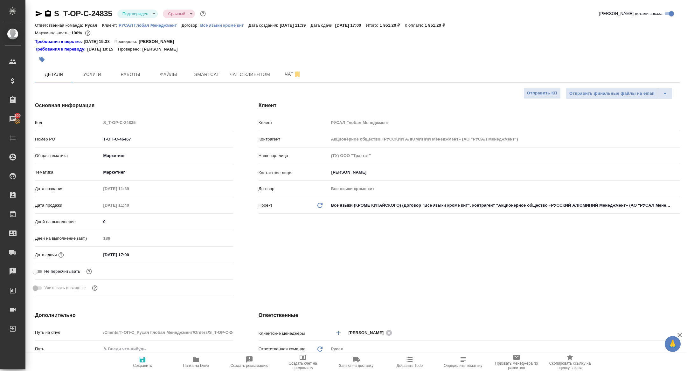
select select "RU"
click at [44, 12] on icon "button" at bounding box center [45, 14] width 8 height 8
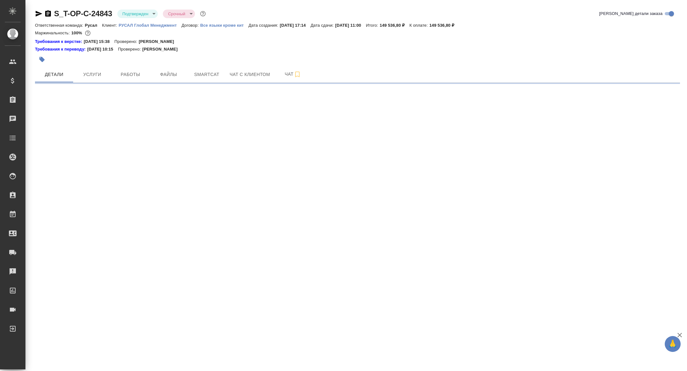
select select "RU"
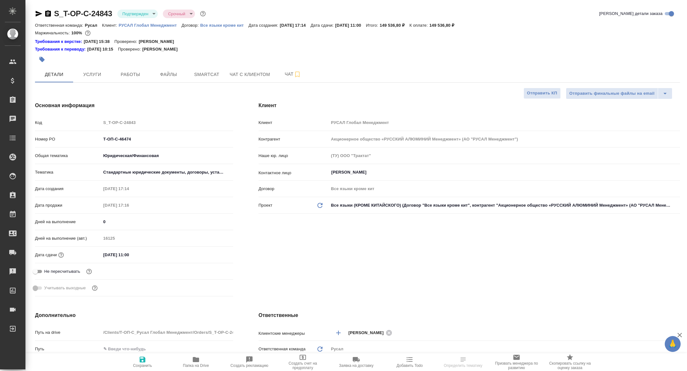
type textarea "x"
click at [194, 361] on icon "button" at bounding box center [196, 359] width 6 height 5
type textarea "x"
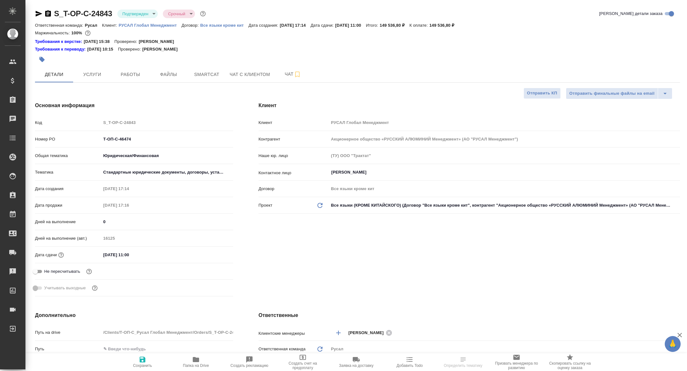
type textarea "x"
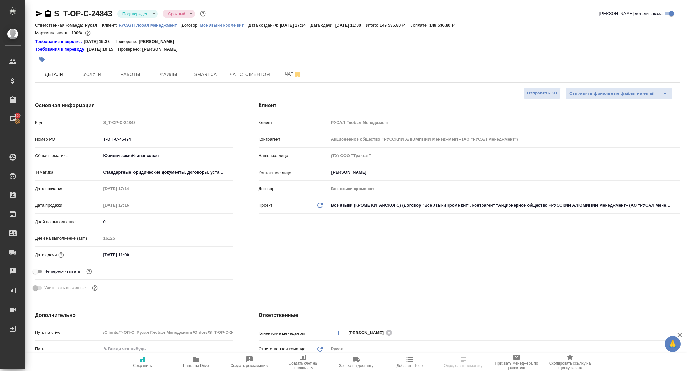
type textarea "x"
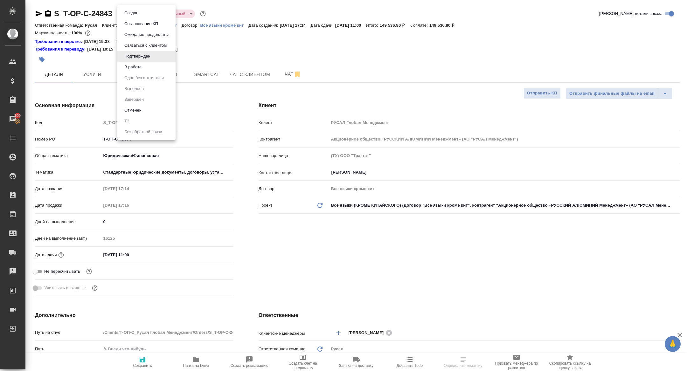
click at [144, 12] on body "🙏 .cls-1 fill:#fff; AWATERA [PERSON_NAME] Спецификации Заказы 100 Чаты Todo Про…" at bounding box center [343, 185] width 687 height 371
click at [135, 11] on button "Создан" at bounding box center [131, 13] width 18 height 7
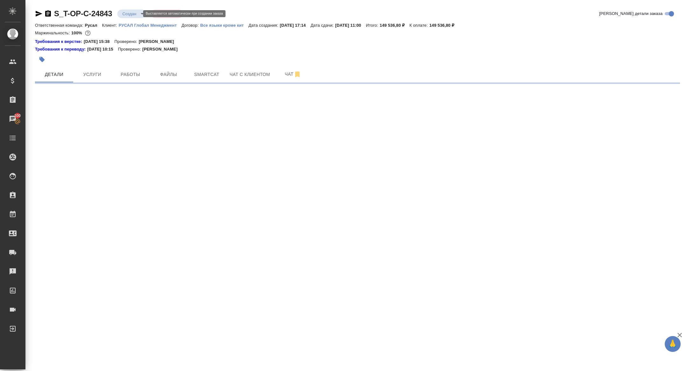
click at [129, 14] on body "🙏 .cls-1 fill:#fff; AWATERA [PERSON_NAME] Спецификации Заказы 100 Чаты Todo Про…" at bounding box center [343, 185] width 687 height 371
select select "RU"
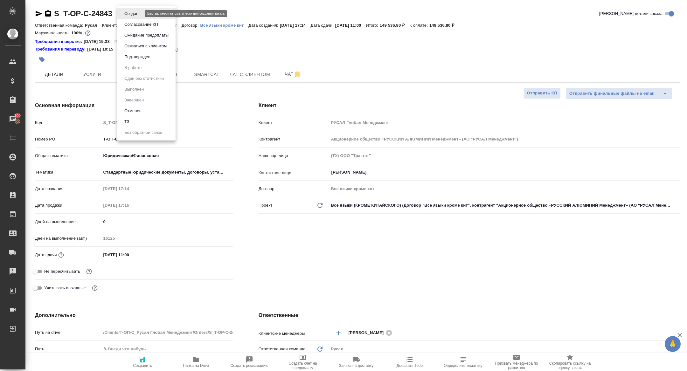
type textarea "x"
click at [135, 122] on li "ТЗ" at bounding box center [146, 121] width 58 height 11
type textarea "x"
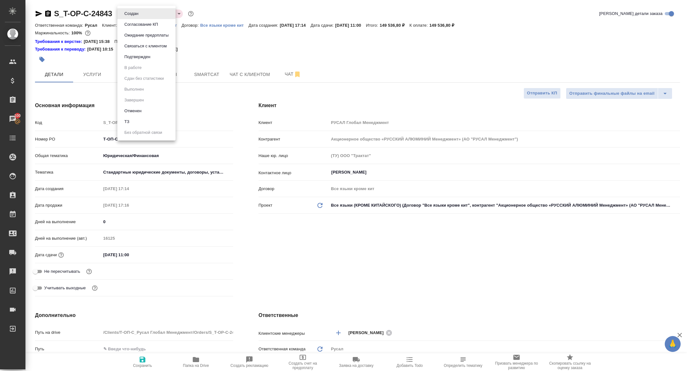
type textarea "x"
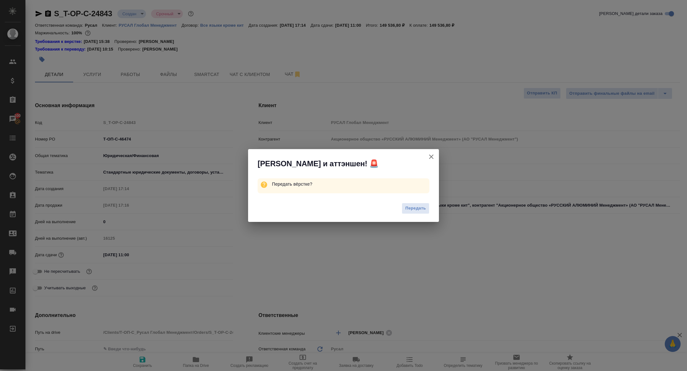
type textarea "x"
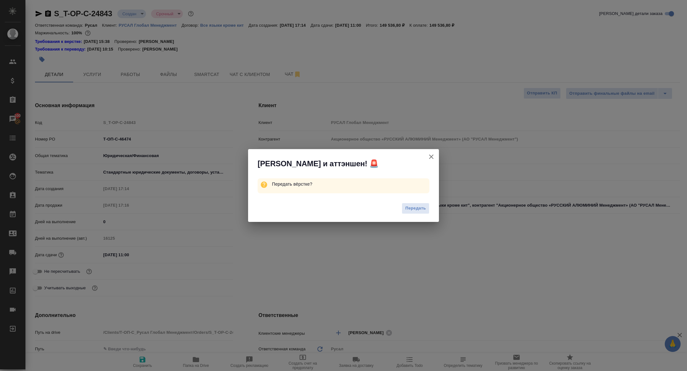
type textarea "x"
click at [419, 213] on button "Передать" at bounding box center [416, 208] width 28 height 11
type textarea "x"
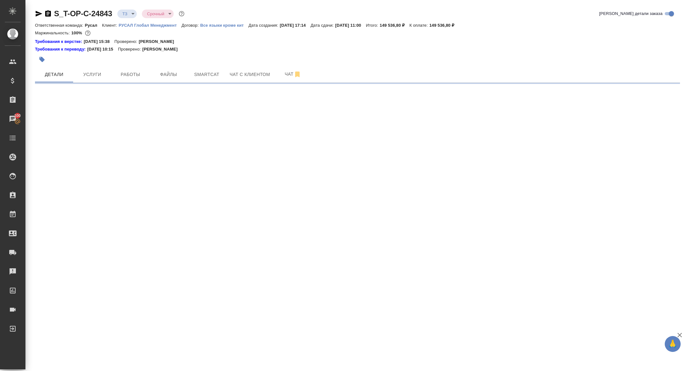
select select "RU"
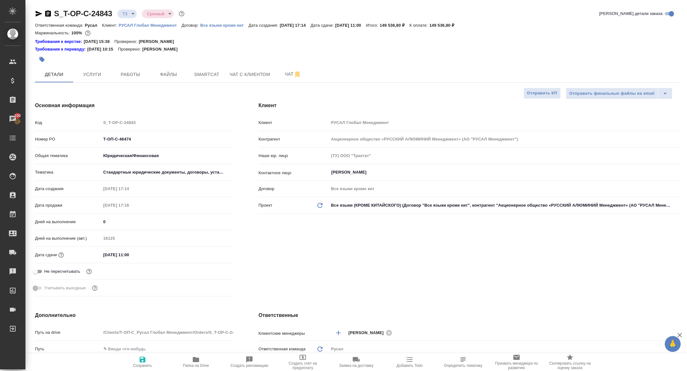
type textarea "x"
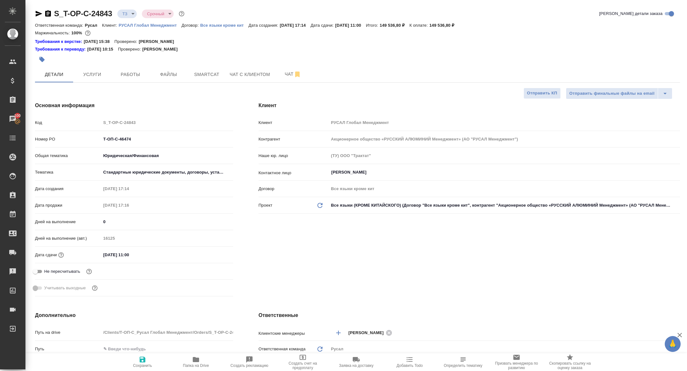
type textarea "x"
click at [289, 70] on button "Чат" at bounding box center [293, 74] width 38 height 16
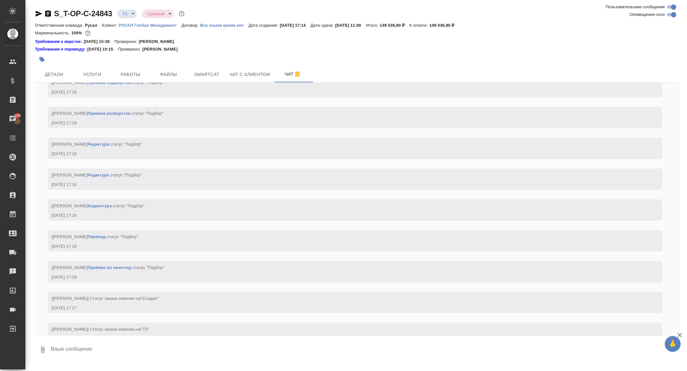
scroll to position [306, 0]
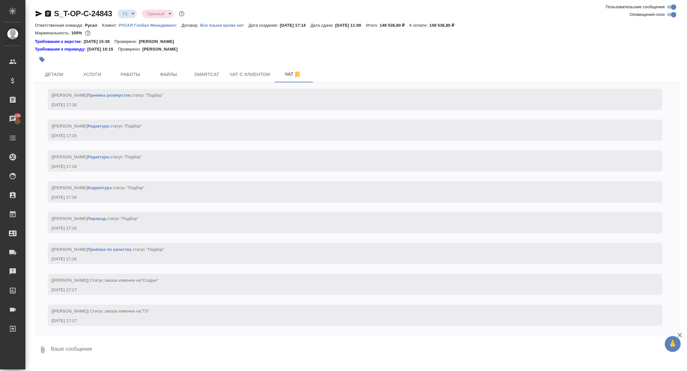
click at [39, 12] on icon "button" at bounding box center [39, 14] width 8 height 8
